Goal: Transaction & Acquisition: Purchase product/service

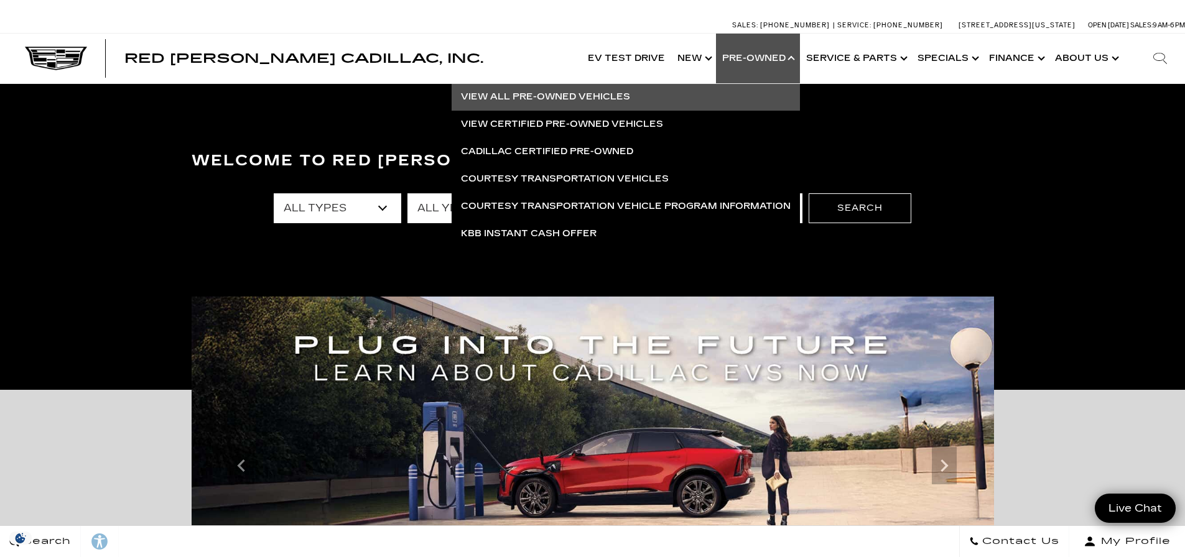
click at [608, 96] on link "View All Pre-Owned Vehicles" at bounding box center [625, 96] width 348 height 27
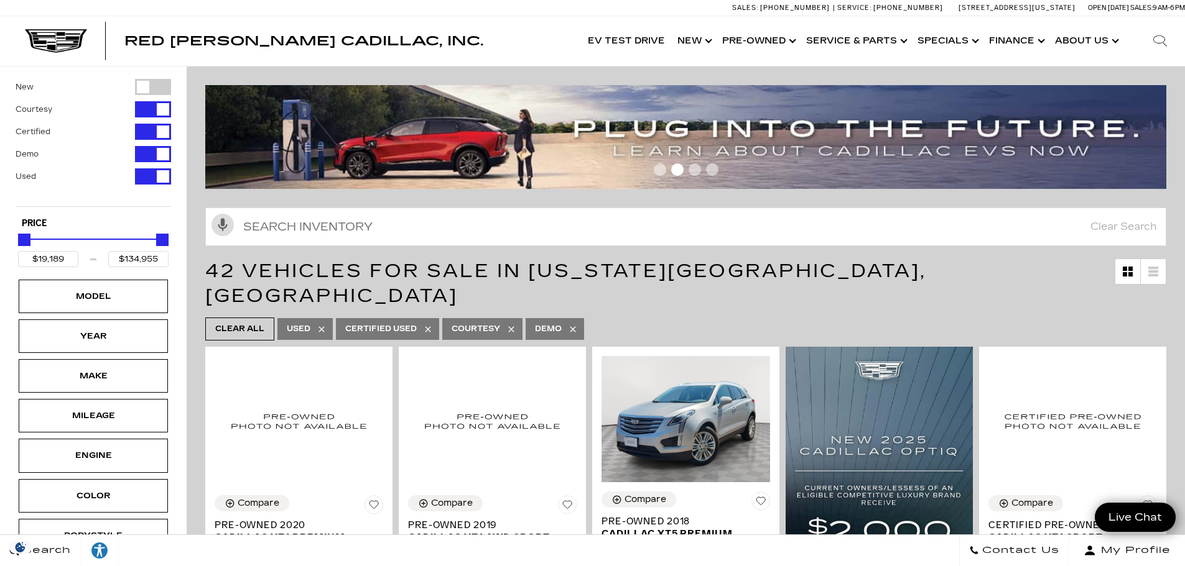
click at [116, 297] on div "Model" at bounding box center [93, 297] width 62 height 14
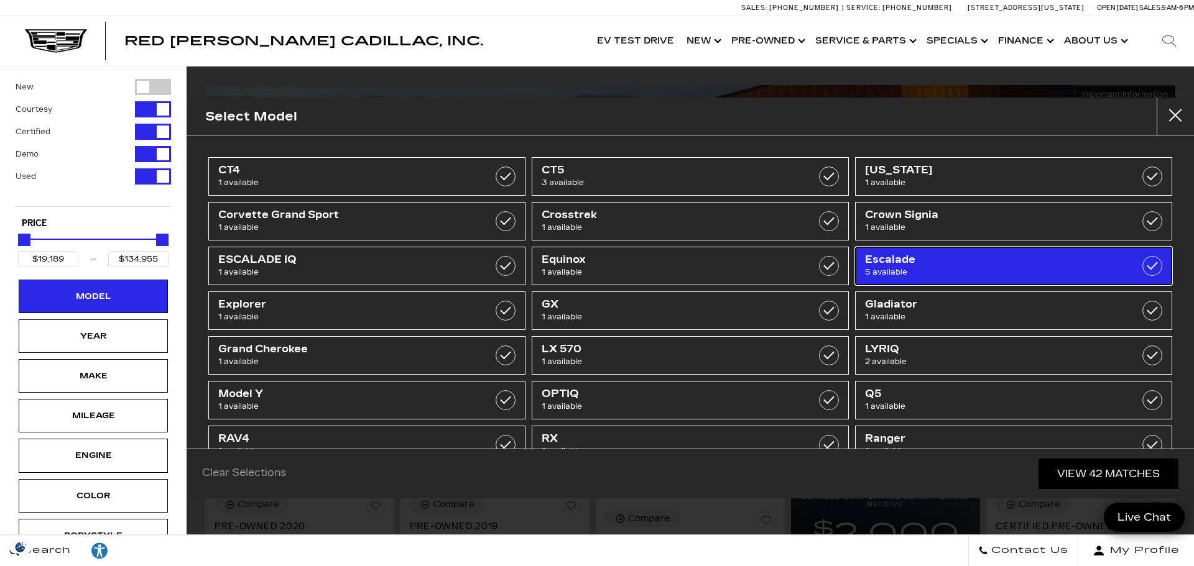
click at [1147, 265] on label at bounding box center [1152, 266] width 20 height 20
type input "$50,189"
type input "$98,689"
checkbox input "true"
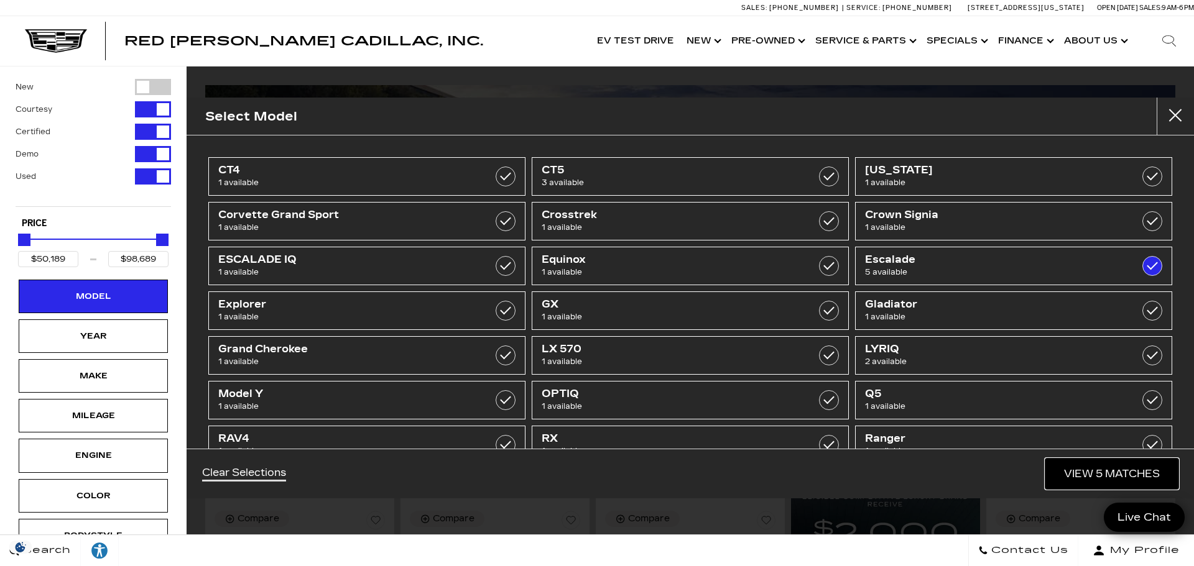
click at [1115, 472] on link "View 5 Matches" at bounding box center [1111, 474] width 133 height 30
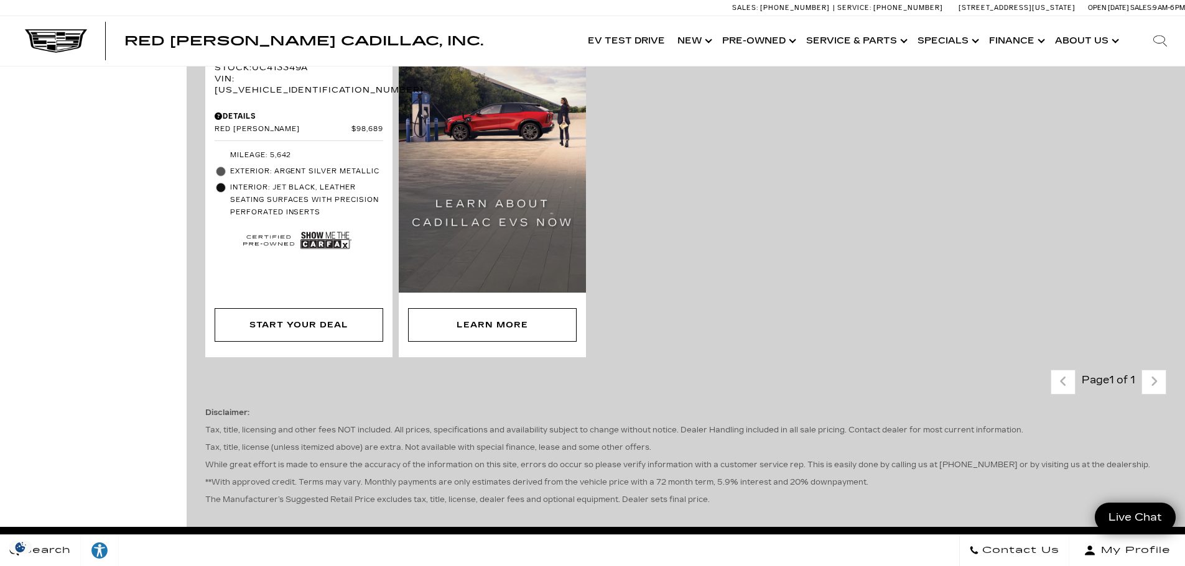
scroll to position [1181, 0]
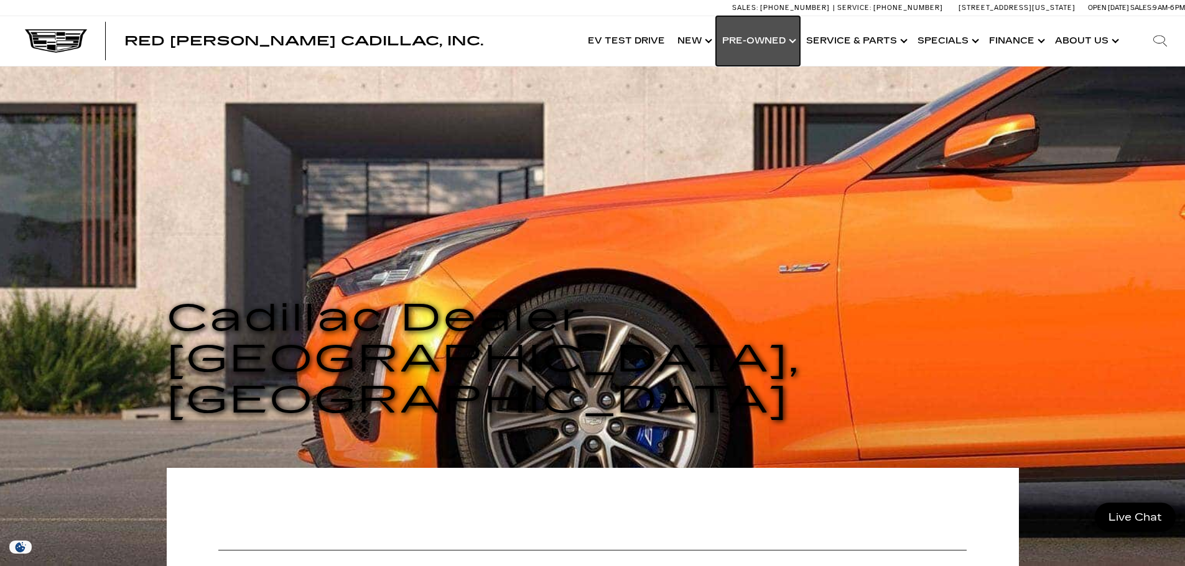
click at [755, 44] on link "Show Pre-Owned" at bounding box center [758, 41] width 84 height 50
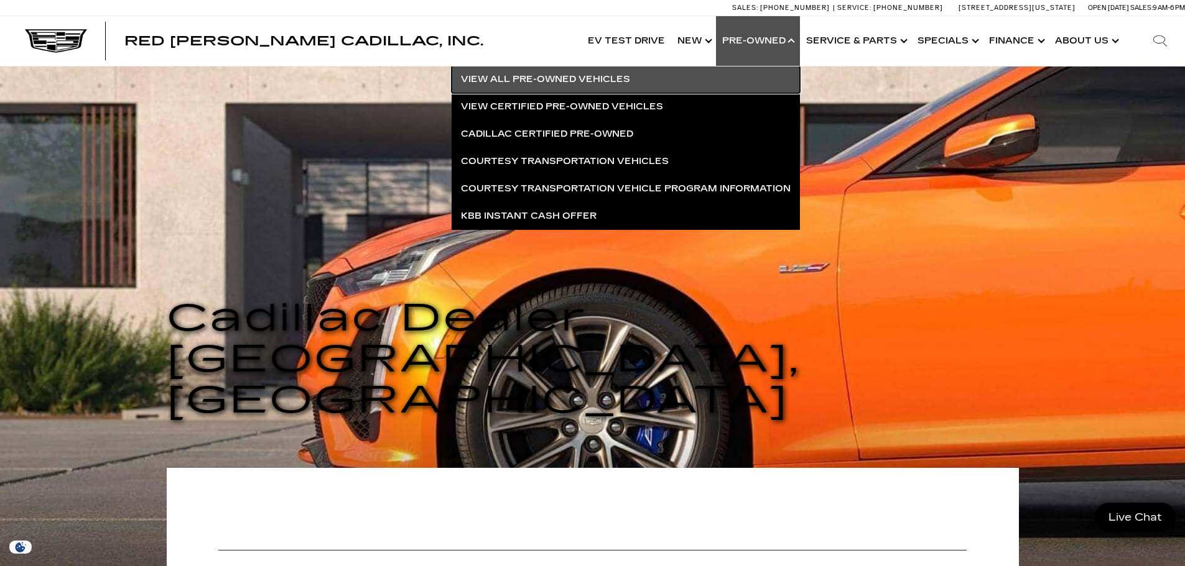
click at [580, 81] on link "View All Pre-Owned Vehicles" at bounding box center [625, 79] width 348 height 27
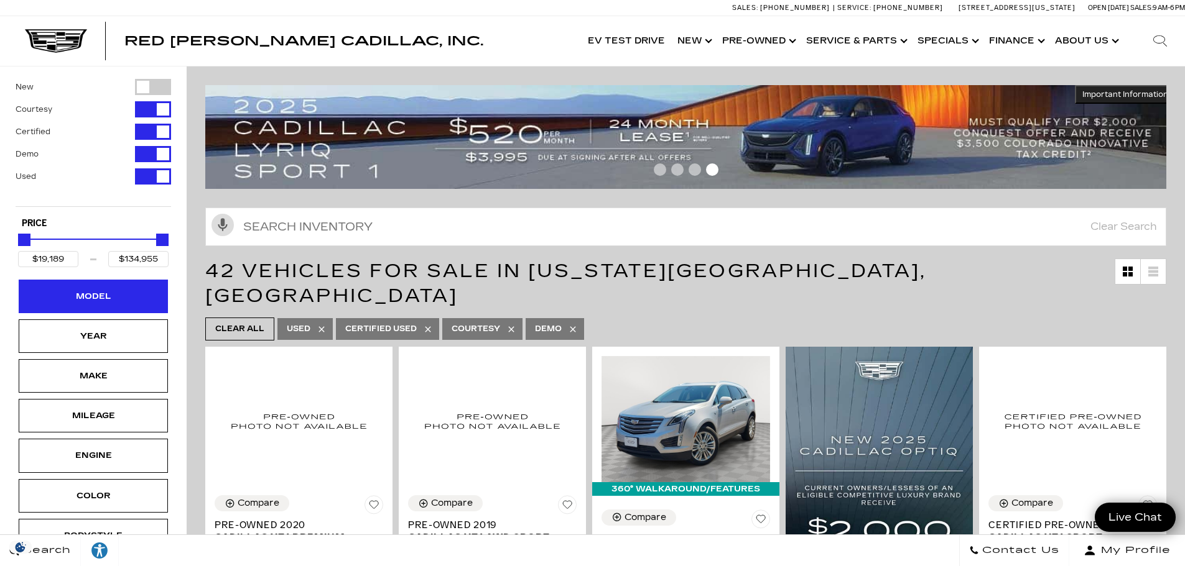
click at [127, 299] on div "Model" at bounding box center [93, 297] width 149 height 34
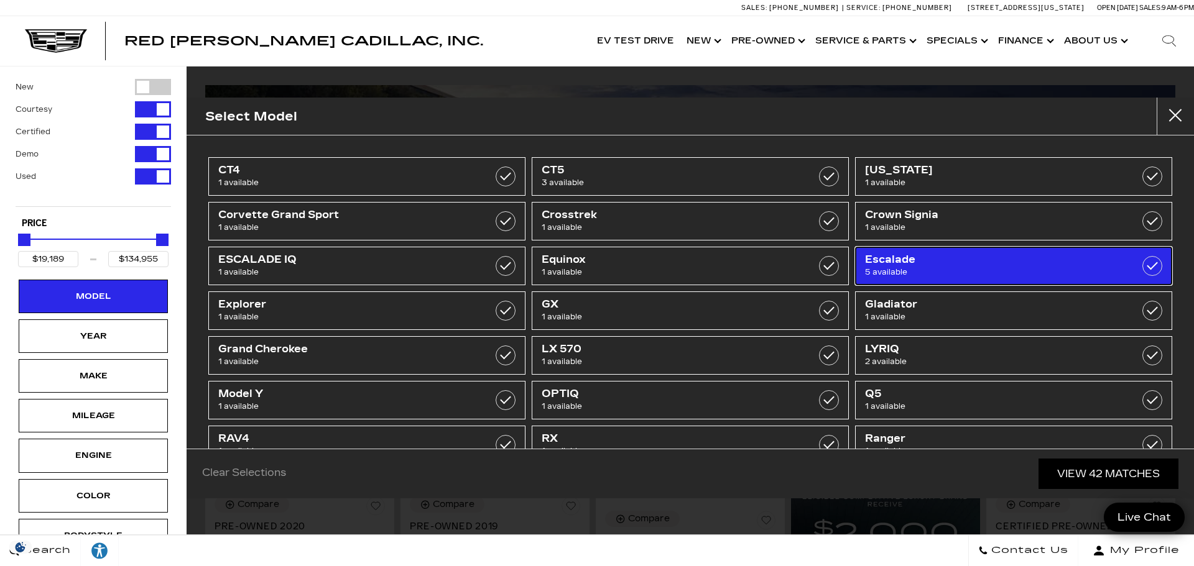
click at [1143, 269] on label at bounding box center [1152, 266] width 20 height 20
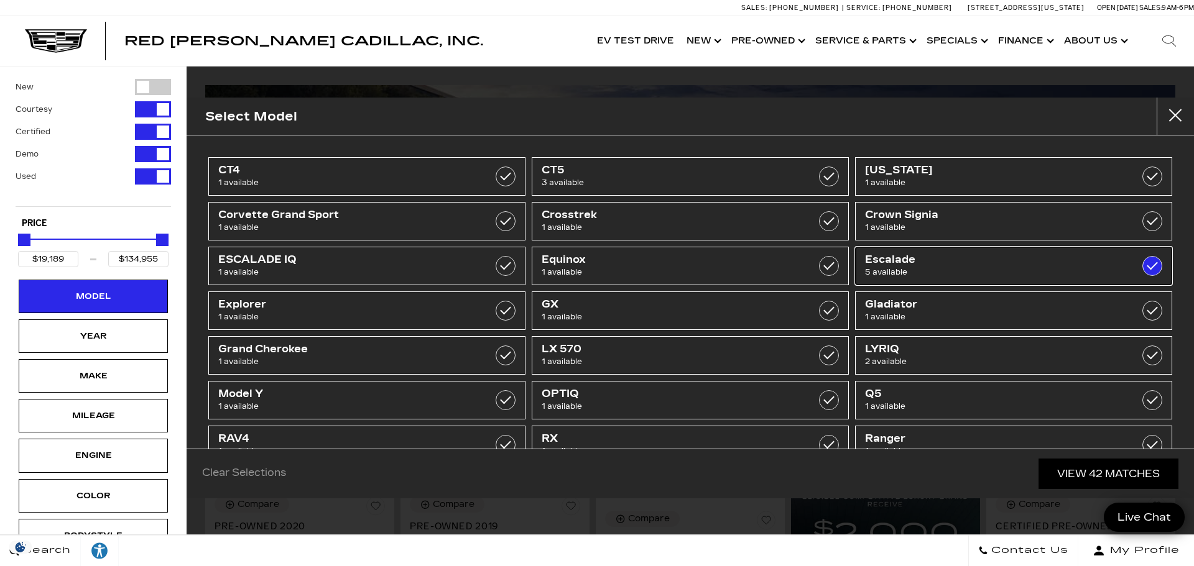
type input "$50,189"
type input "$98,689"
checkbox input "true"
click at [1117, 471] on link "View 5 Matches" at bounding box center [1111, 474] width 133 height 30
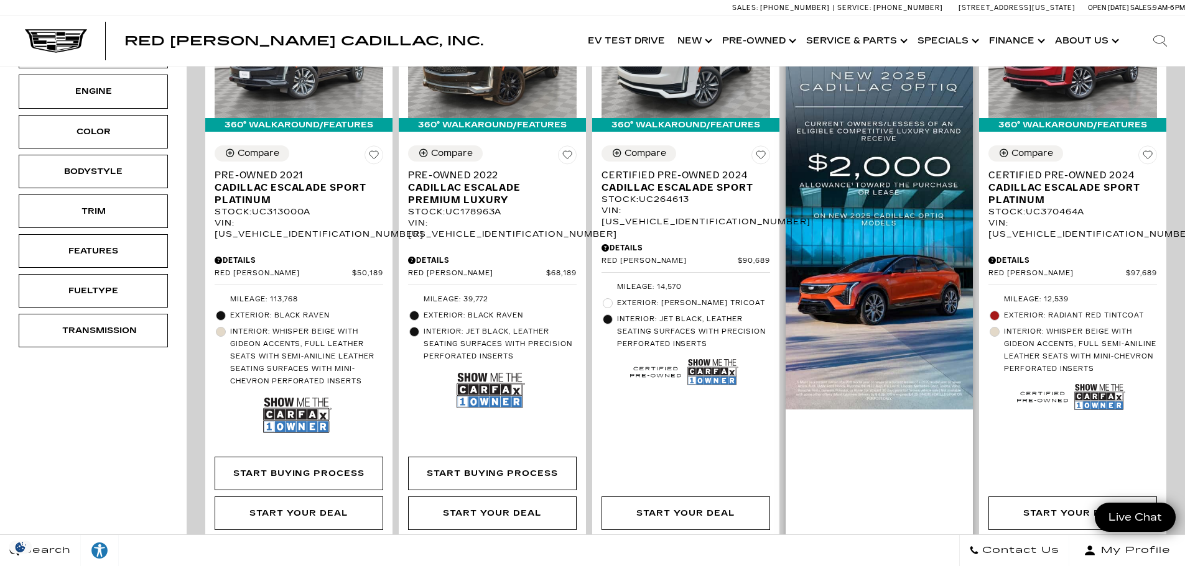
scroll to position [373, 0]
